Goal: Use online tool/utility

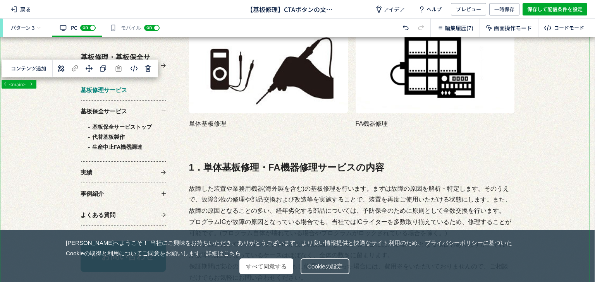
scroll to position [306, 0]
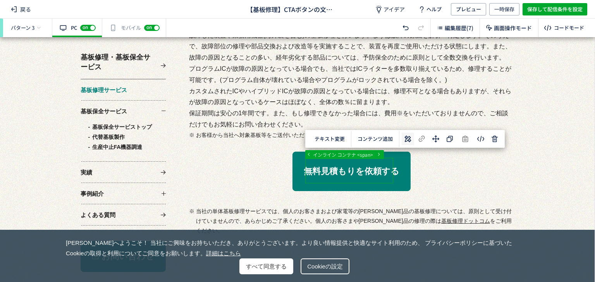
click at [410, 137] on icon at bounding box center [407, 138] width 9 height 9
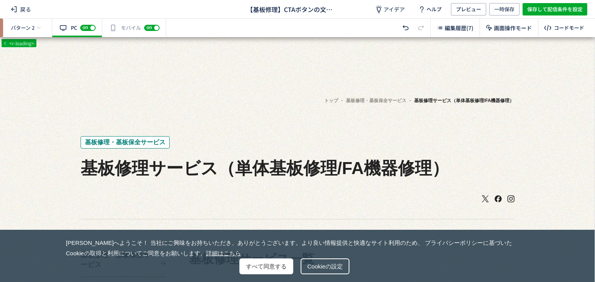
scroll to position [2, 0]
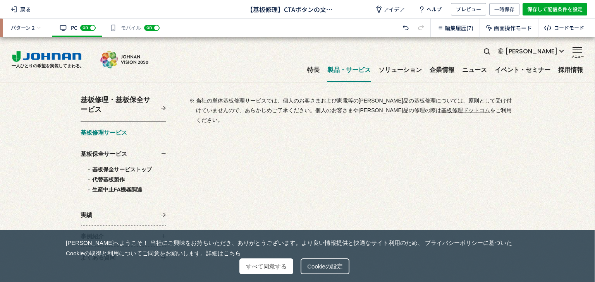
scroll to position [544, 0]
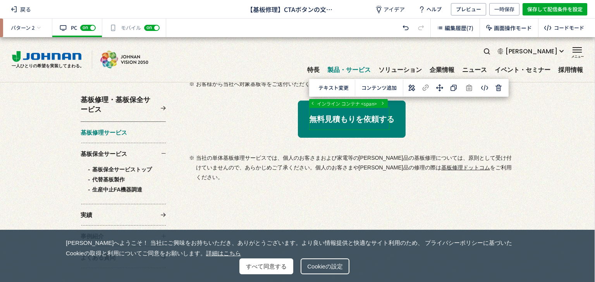
click at [409, 88] on use at bounding box center [411, 88] width 7 height 7
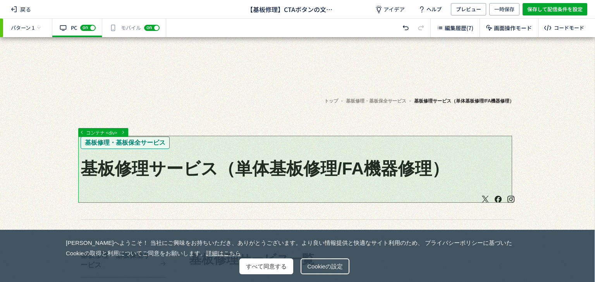
scroll to position [1, 0]
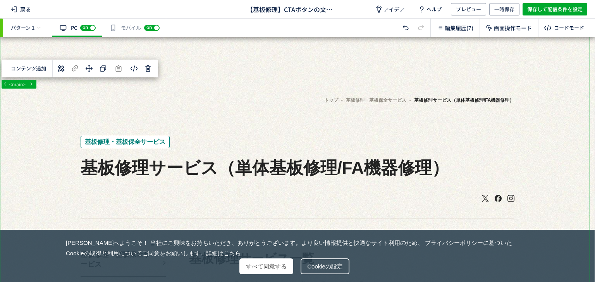
drag, startPoint x: 592, startPoint y: 51, endPoint x: 585, endPoint y: 71, distance: 20.8
click at [593, 65] on div at bounding box center [297, 159] width 594 height 245
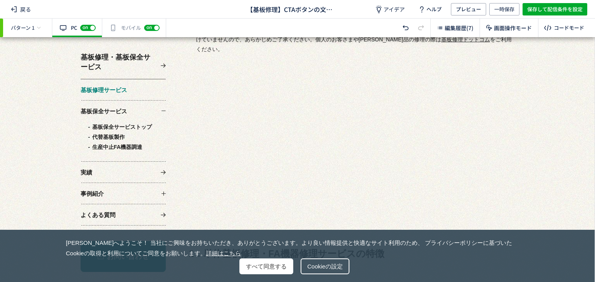
scroll to position [613, 0]
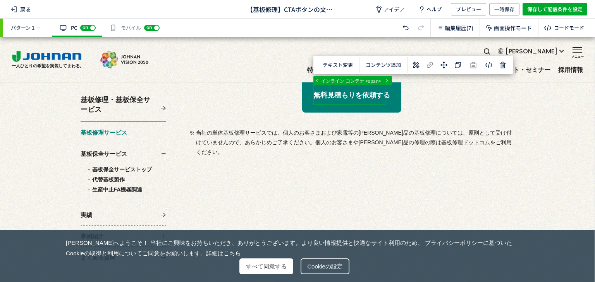
click at [413, 62] on icon at bounding box center [415, 64] width 9 height 9
